Goal: Find specific page/section: Find specific page/section

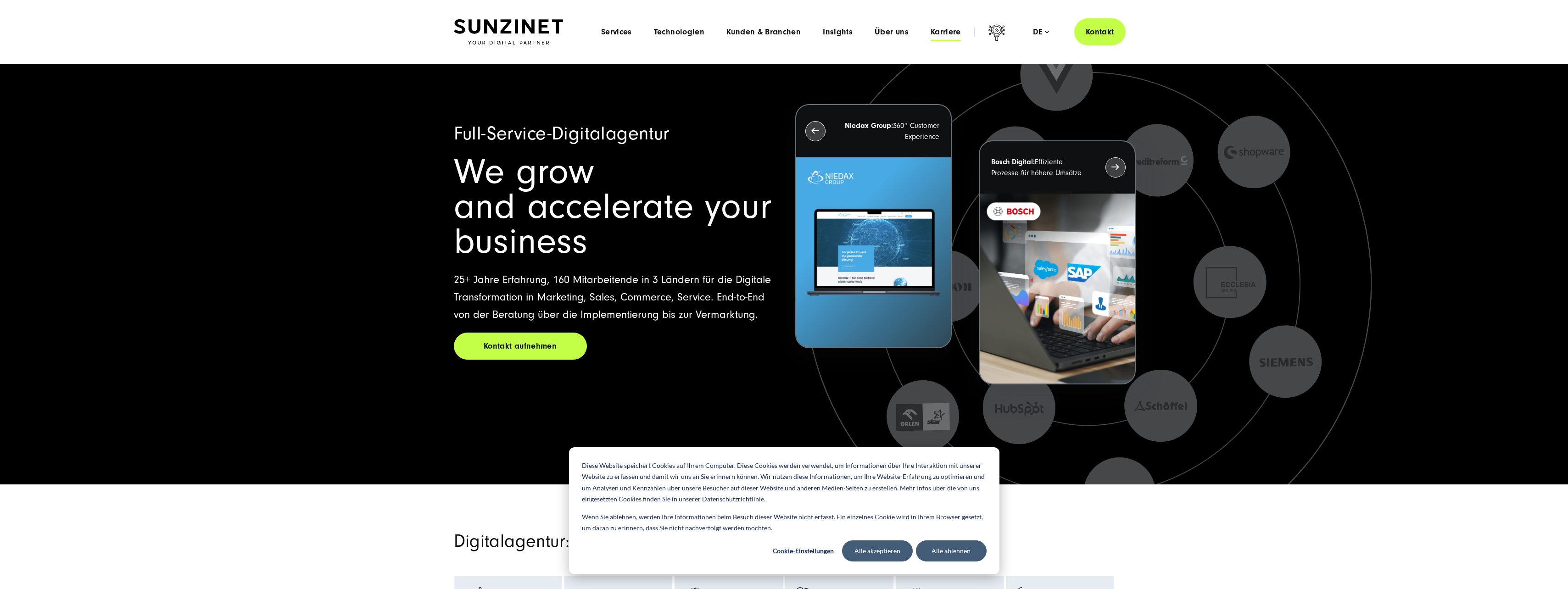
click at [952, 29] on span "Karriere" at bounding box center [945, 32] width 30 height 9
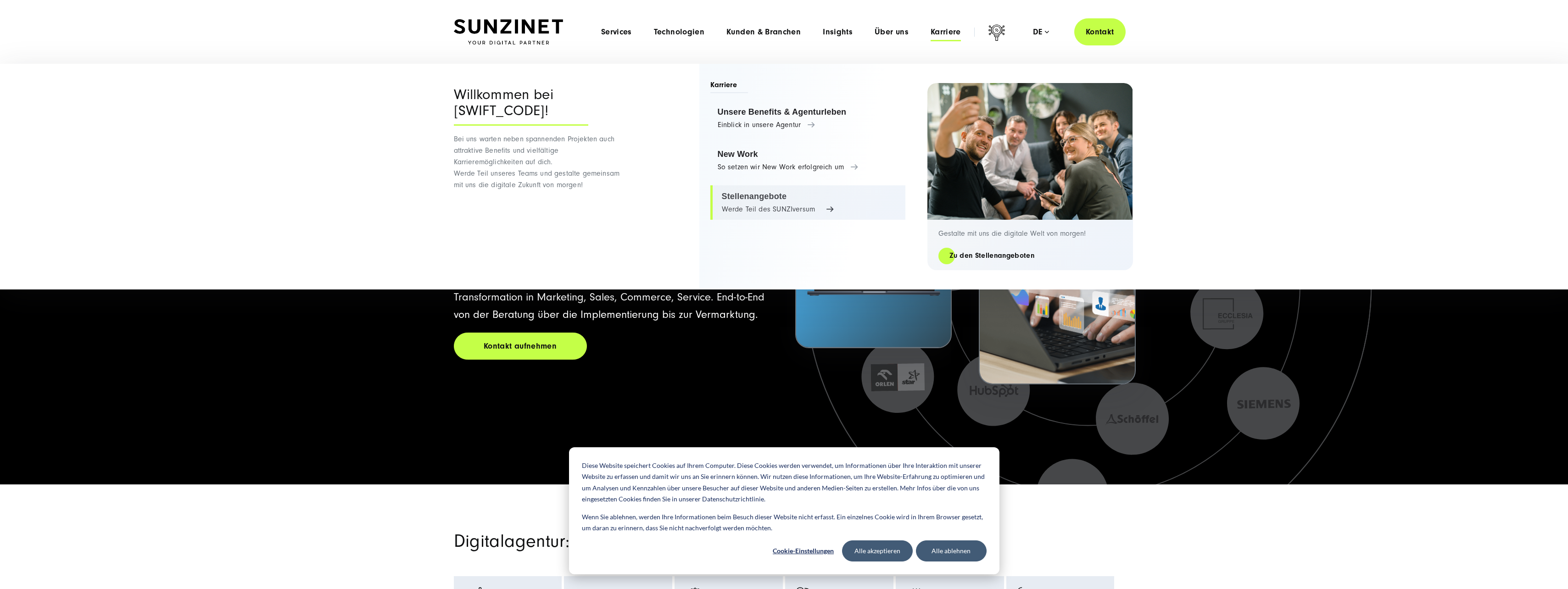
click at [742, 210] on link "Stellenangebote Werde Teil des SUNZIversum" at bounding box center [808, 203] width 195 height 35
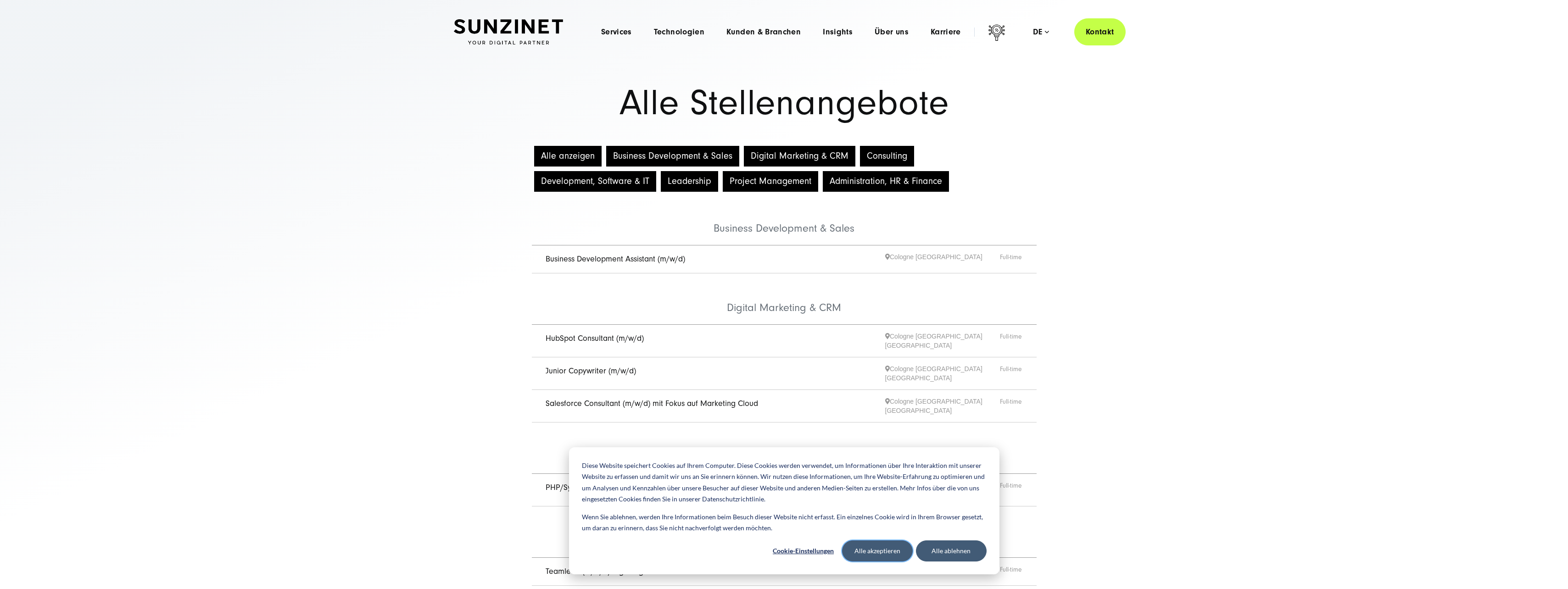
click at [889, 547] on button "Alle akzeptieren" at bounding box center [877, 550] width 70 height 21
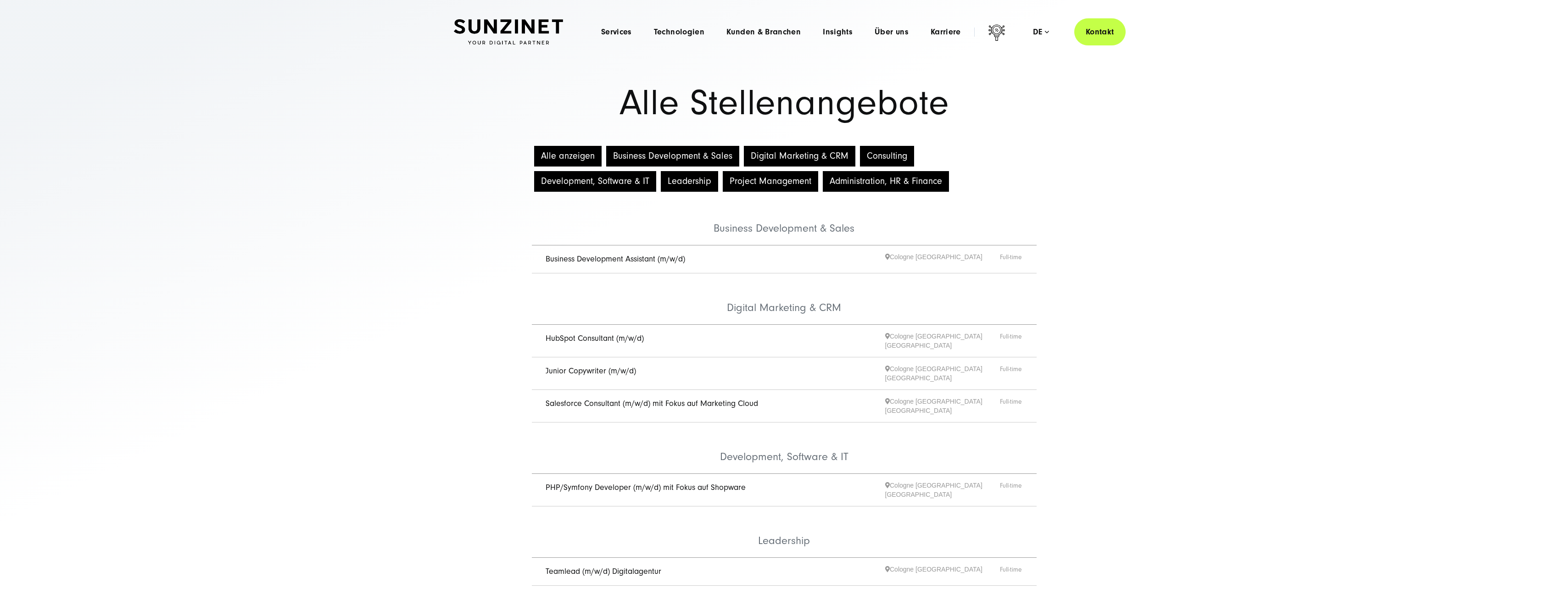
drag, startPoint x: 302, startPoint y: 188, endPoint x: 302, endPoint y: 181, distance: 7.0
click at [302, 188] on div "Alle anzeigen Business Development & Sales Digital Marketing & CRM Consulting D…" at bounding box center [784, 459] width 1568 height 632
